Goal: Information Seeking & Learning: Get advice/opinions

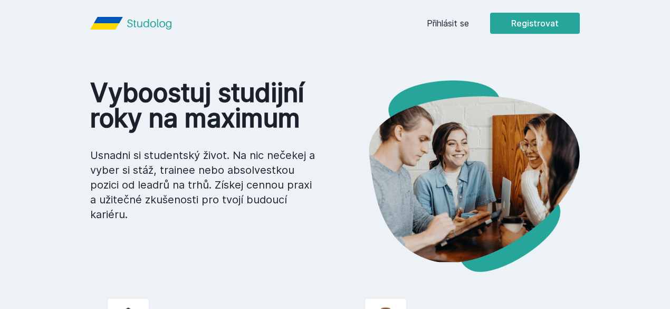
click at [509, 24] on div "[PERSON_NAME] dostávat tipy ohledně studia, nových testů, hodnocení učitelů a p…" at bounding box center [335, 47] width 670 height 94
click at [340, 67] on button "Ne" at bounding box center [337, 68] width 38 height 26
click at [469, 24] on link "Přihlásit se" at bounding box center [448, 23] width 42 height 13
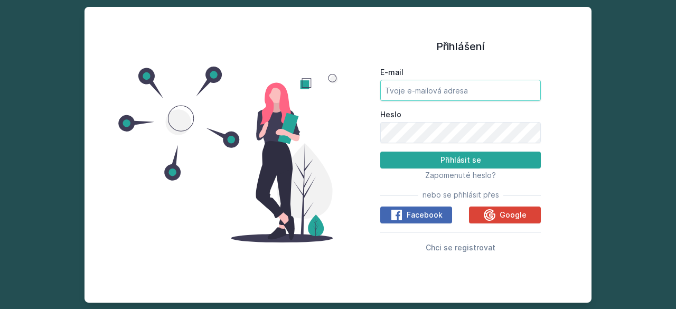
click at [431, 84] on input "E-mail" at bounding box center [460, 90] width 160 height 21
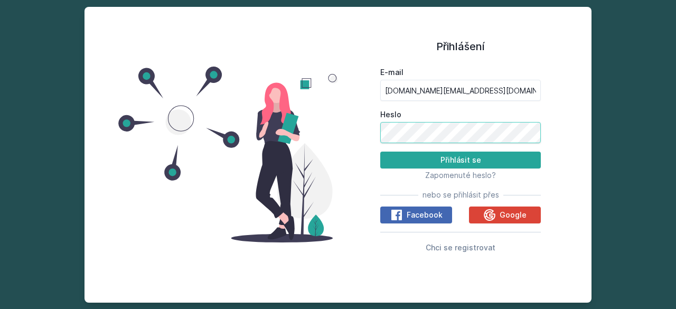
click at [380, 151] on button "Přihlásit se" at bounding box center [460, 159] width 160 height 17
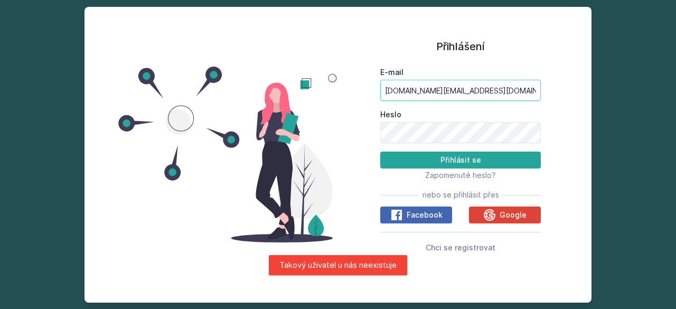
click at [476, 97] on input "[DOMAIN_NAME][EMAIL_ADDRESS][DOMAIN_NAME]" at bounding box center [460, 90] width 160 height 21
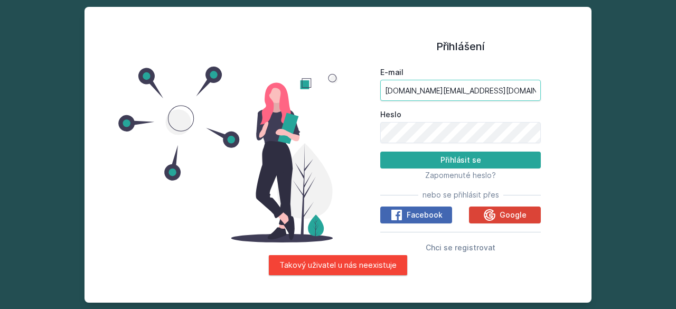
click at [476, 97] on input "[DOMAIN_NAME][EMAIL_ADDRESS][DOMAIN_NAME]" at bounding box center [460, 90] width 160 height 21
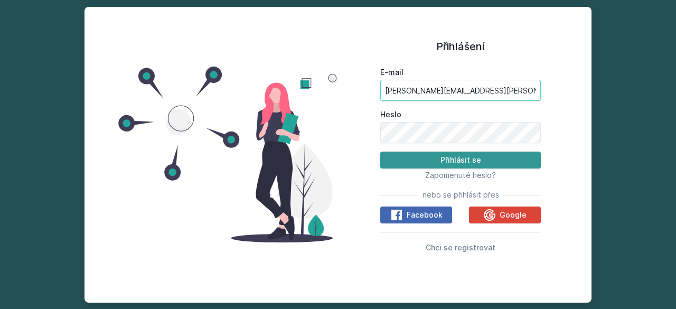
type input "[PERSON_NAME][EMAIL_ADDRESS][PERSON_NAME][DOMAIN_NAME]"
click at [440, 159] on button "Přihlásit se" at bounding box center [460, 159] width 160 height 17
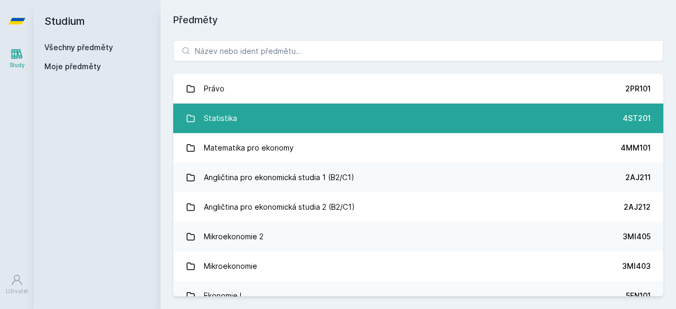
scroll to position [72, 0]
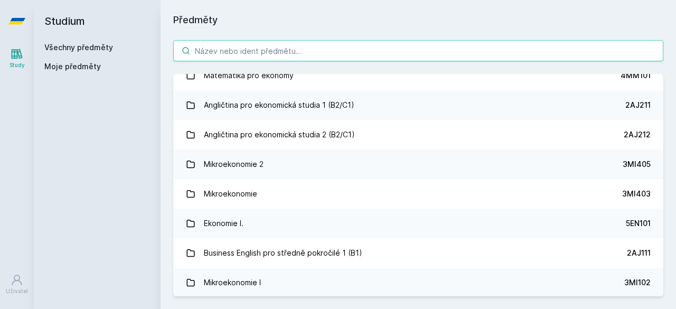
click at [352, 49] on input "search" at bounding box center [418, 50] width 490 height 21
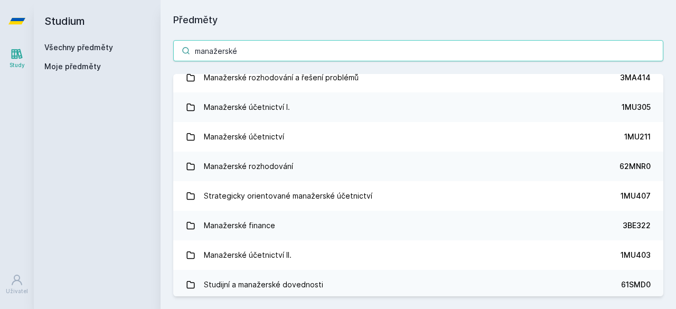
scroll to position [0, 0]
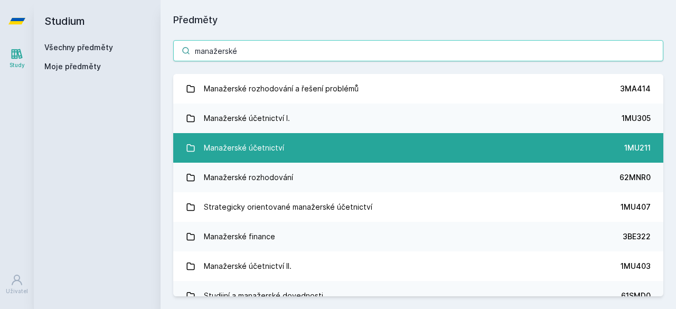
type input "manažerské"
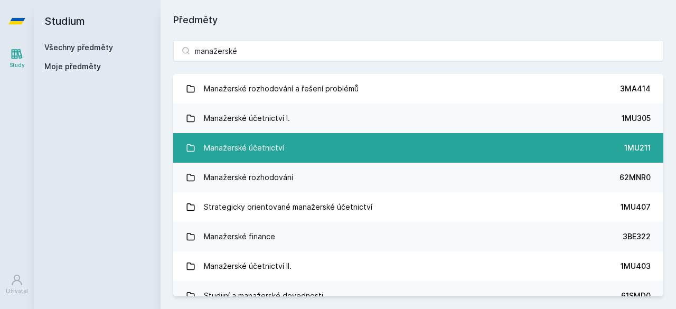
click at [248, 155] on div "Manažerské účetnictví" at bounding box center [244, 147] width 80 height 21
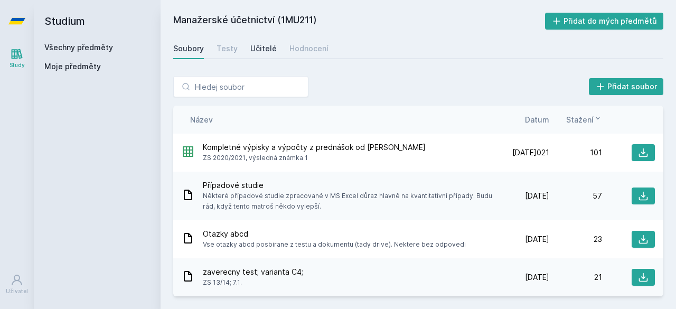
click at [257, 51] on div "Učitelé" at bounding box center [263, 48] width 26 height 11
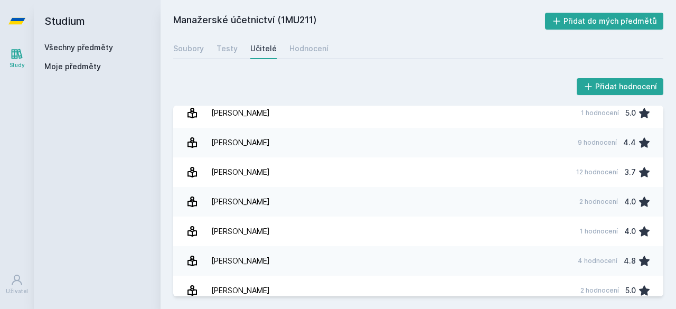
scroll to position [459, 0]
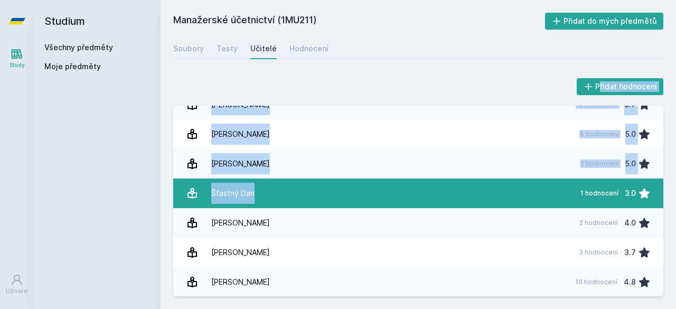
drag, startPoint x: 325, startPoint y: 92, endPoint x: 324, endPoint y: 184, distance: 91.3
click at [324, 184] on div "Přidat hodnocení Ben[PERSON_NAME]z[PERSON_NAME]r[PERSON_NAME]r[PERSON_NAME]m[PE…" at bounding box center [418, 186] width 490 height 220
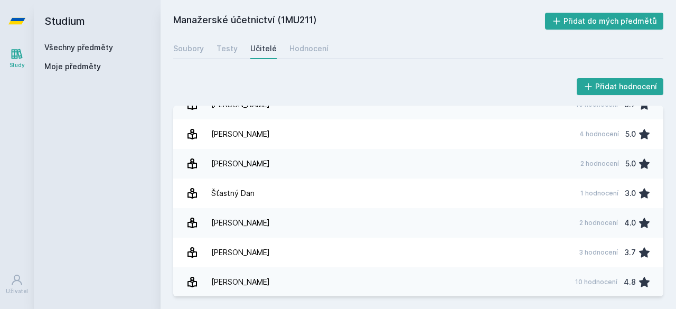
click at [368, 73] on div "Přidat hodnocení Ben[PERSON_NAME]z[PERSON_NAME]r[PERSON_NAME]r[PERSON_NAME]m[PE…" at bounding box center [417, 185] width 515 height 245
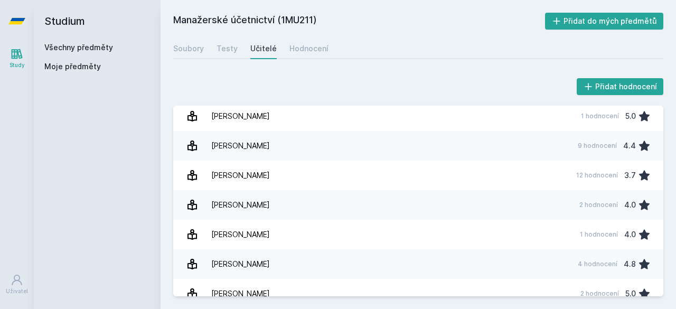
scroll to position [0, 0]
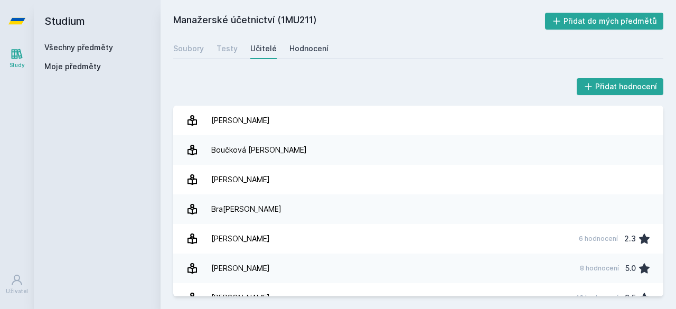
click at [302, 42] on link "Hodnocení" at bounding box center [308, 48] width 39 height 21
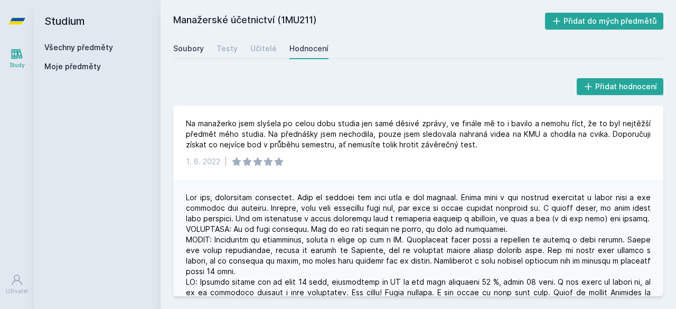
click at [199, 52] on div "Soubory" at bounding box center [188, 48] width 31 height 11
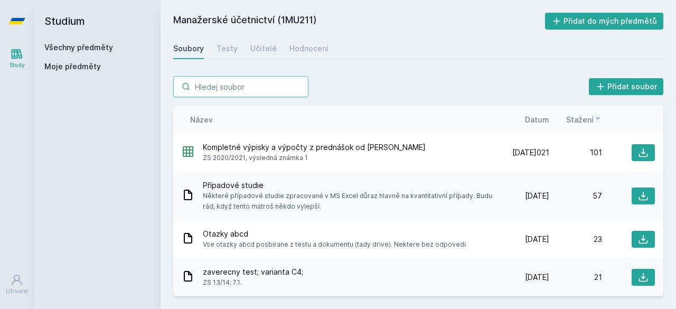
click at [221, 84] on input "search" at bounding box center [240, 86] width 135 height 21
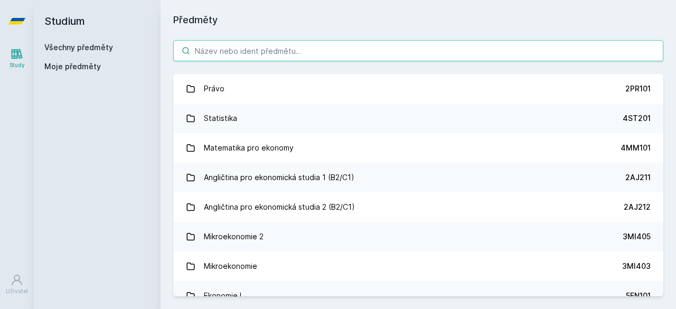
click at [250, 50] on input "search" at bounding box center [418, 50] width 490 height 21
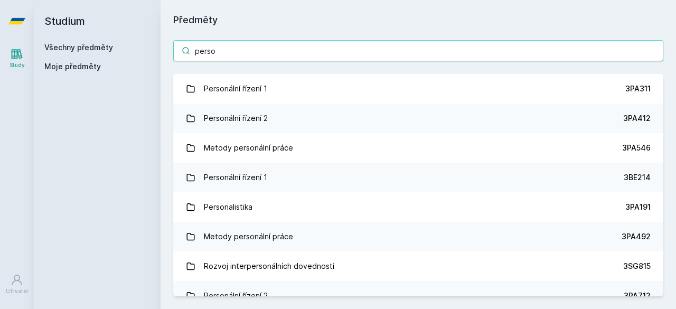
type input "perso"
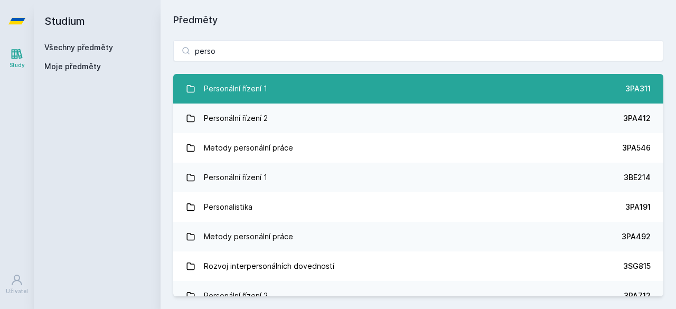
click at [452, 93] on link "Personální řízení 1 3PA311" at bounding box center [418, 89] width 490 height 30
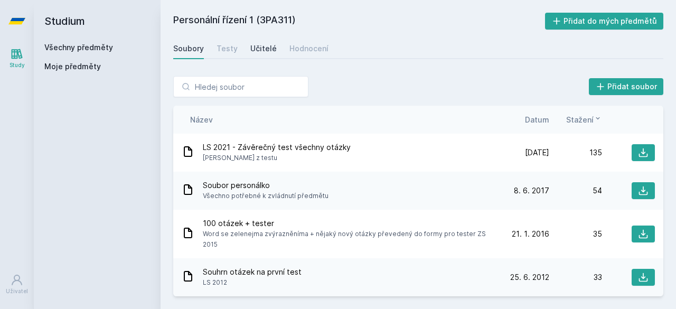
click at [265, 51] on div "Učitelé" at bounding box center [263, 48] width 26 height 11
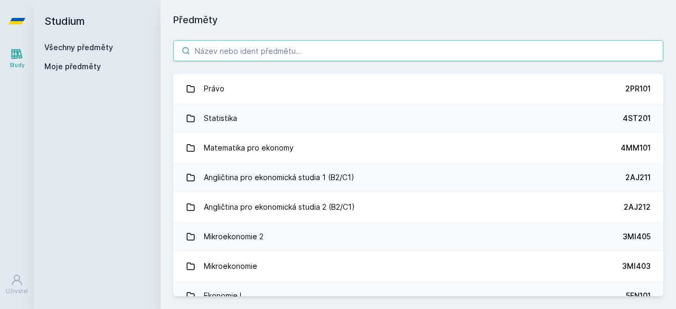
click at [230, 52] on input "search" at bounding box center [418, 50] width 490 height 21
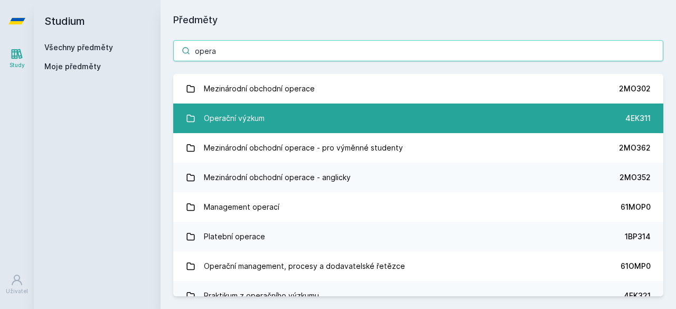
type input "opera"
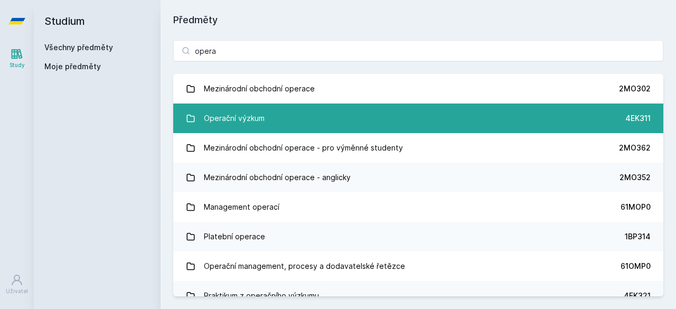
click at [259, 122] on div "Operační výzkum" at bounding box center [234, 118] width 61 height 21
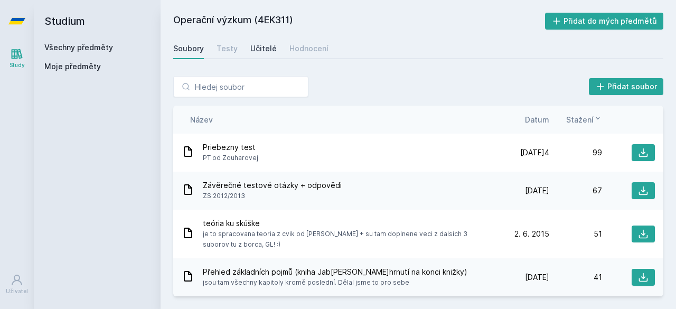
click at [253, 44] on div "Učitelé" at bounding box center [263, 48] width 26 height 11
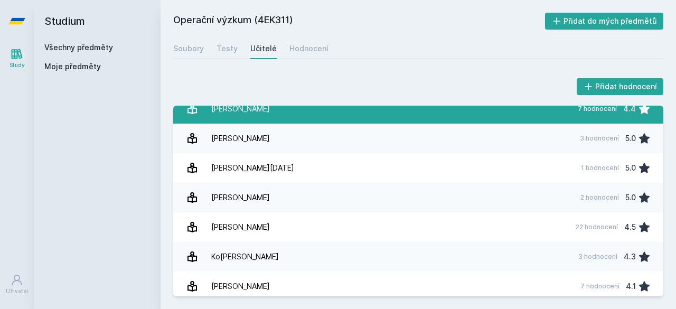
scroll to position [131, 0]
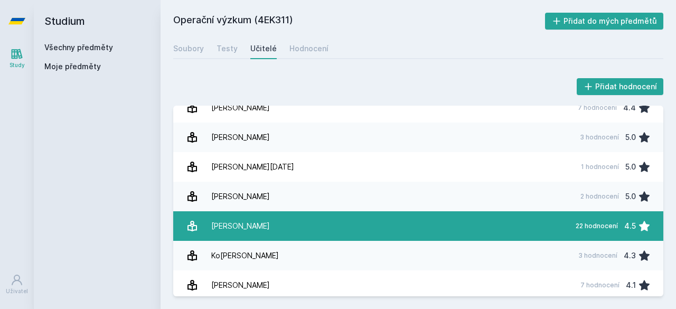
click at [352, 229] on link "[PERSON_NAME] 22 hodnocení 4.5" at bounding box center [418, 226] width 490 height 30
